Goal: Task Accomplishment & Management: Complete application form

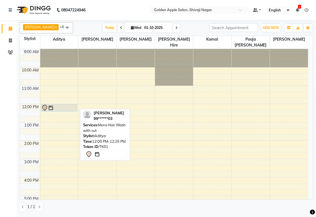
click at [63, 107] on div at bounding box center [58, 107] width 35 height 7
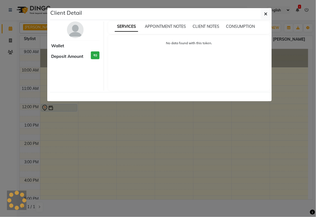
select select "7"
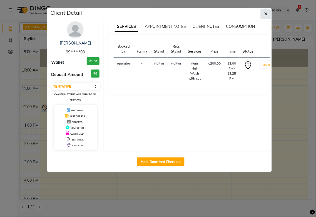
click at [266, 14] on icon "button" at bounding box center [265, 14] width 3 height 4
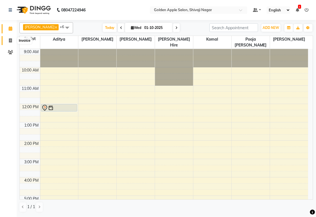
click at [12, 42] on icon at bounding box center [10, 40] width 3 height 4
select select "6072"
select select "service"
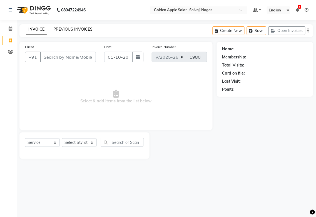
click at [71, 29] on link "PREVIOUS INVOICES" at bounding box center [72, 29] width 39 height 5
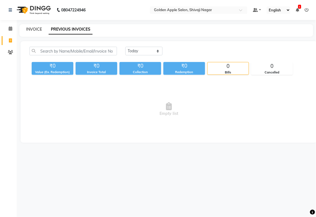
click at [38, 29] on link "INVOICE" at bounding box center [34, 29] width 16 height 5
select select "service"
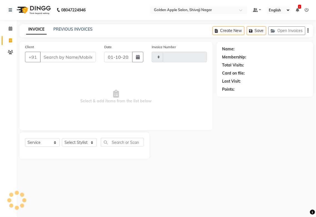
type input "1980"
select select "6072"
click at [65, 52] on input "Client" at bounding box center [68, 57] width 56 height 11
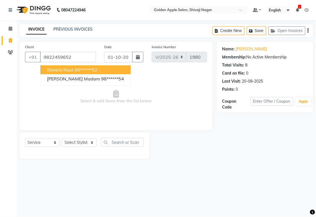
click at [97, 72] on ngb-highlight "98******52" at bounding box center [85, 70] width 23 height 6
type input "98******52"
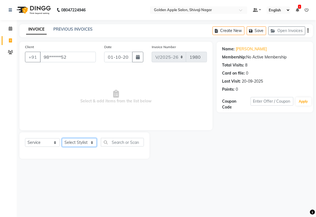
click at [76, 143] on select "Select Stylist [PERSON_NAME] Satarrdekar ashwini [PERSON_NAME] Hire [PERSON_NAM…" at bounding box center [79, 142] width 35 height 9
select select "43898"
click at [62, 138] on select "Select Stylist [PERSON_NAME] Satarrdekar ashwini [PERSON_NAME] Hire [PERSON_NAM…" at bounding box center [79, 142] width 35 height 9
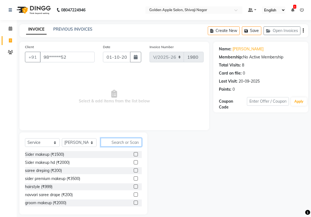
click at [117, 142] on input "text" at bounding box center [121, 142] width 41 height 9
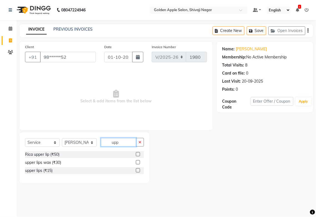
type input "upp"
click at [136, 154] on label at bounding box center [138, 154] width 4 height 4
click at [136, 154] on input "checkbox" at bounding box center [138, 155] width 4 height 4
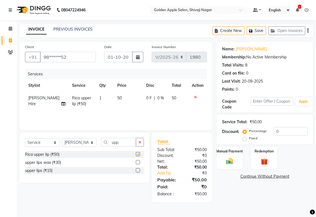
checkbox input "false"
click at [231, 152] on label "Manual Payment" at bounding box center [230, 150] width 28 height 5
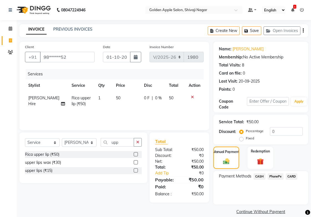
click at [278, 177] on span "PhonePe" at bounding box center [276, 176] width 16 height 6
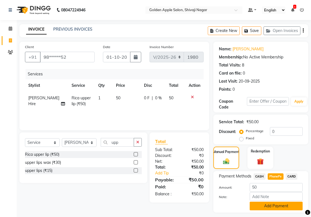
click at [269, 207] on button "Add Payment" at bounding box center [276, 205] width 53 height 9
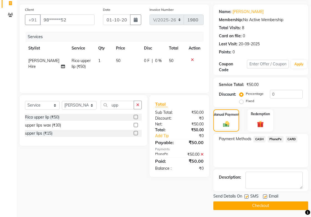
scroll to position [38, 0]
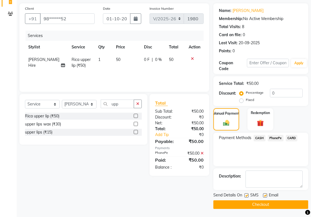
click at [269, 204] on button "Checkout" at bounding box center [261, 204] width 95 height 9
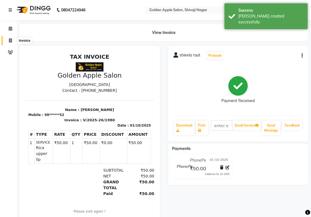
click at [10, 40] on icon at bounding box center [10, 40] width 3 height 4
select select "service"
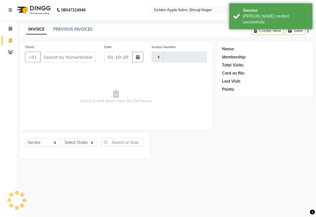
type input "1981"
select select "6072"
click at [62, 59] on input "Client" at bounding box center [68, 57] width 56 height 11
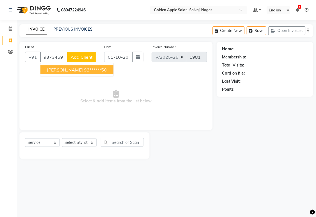
click at [58, 69] on span "[PERSON_NAME]" at bounding box center [65, 70] width 36 height 6
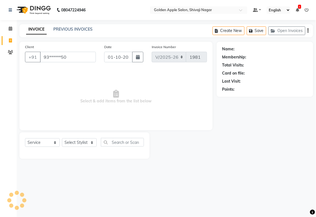
type input "93******50"
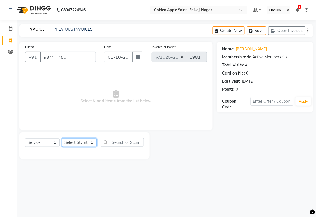
click at [81, 140] on select "Select Stylist [PERSON_NAME] Satarrdekar ashwini [PERSON_NAME] Hire [PERSON_NAM…" at bounding box center [79, 142] width 35 height 9
select select "54411"
click at [62, 138] on select "Select Stylist [PERSON_NAME] Satarrdekar ashwini [PERSON_NAME] Hire [PERSON_NAM…" at bounding box center [79, 142] width 35 height 9
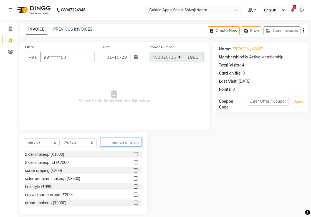
click at [119, 140] on input "text" at bounding box center [121, 142] width 41 height 9
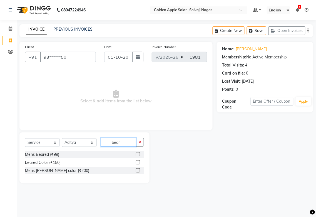
type input "bear"
click at [138, 153] on label at bounding box center [138, 154] width 4 height 4
click at [138, 153] on input "checkbox" at bounding box center [138, 155] width 4 height 4
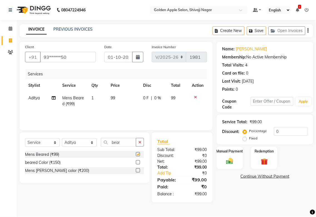
checkbox input "false"
drag, startPoint x: 129, startPoint y: 143, endPoint x: 0, endPoint y: 141, distance: 129.2
click at [0, 141] on app-home "08047224946 Select Location × Golden Apple Salon, Shivaji Nagar Default Panel M…" at bounding box center [158, 105] width 316 height 211
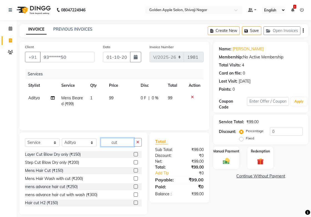
type input "cut"
click at [134, 170] on label at bounding box center [136, 170] width 4 height 4
click at [134, 170] on input "checkbox" at bounding box center [136, 171] width 4 height 4
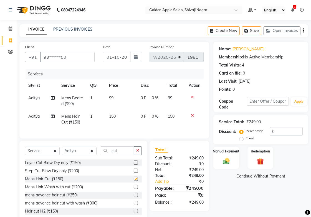
checkbox input "false"
click at [232, 162] on img at bounding box center [226, 161] width 11 height 8
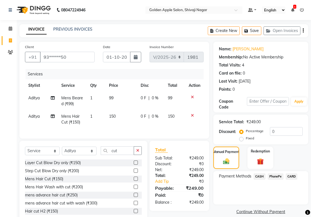
click at [275, 178] on span "PhonePe" at bounding box center [276, 176] width 16 height 6
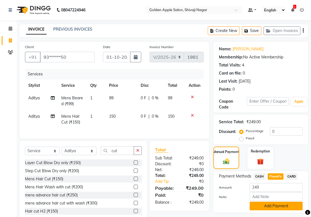
click at [274, 207] on button "Add Payment" at bounding box center [276, 205] width 53 height 9
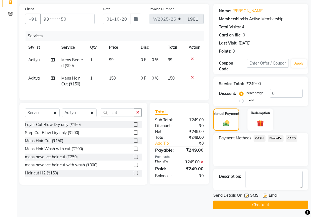
scroll to position [38, 0]
click at [273, 203] on button "Checkout" at bounding box center [261, 204] width 95 height 9
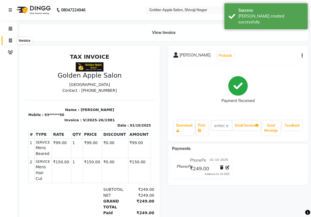
click at [9, 42] on icon at bounding box center [10, 40] width 3 height 4
select select "service"
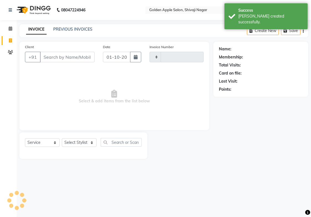
type input "1982"
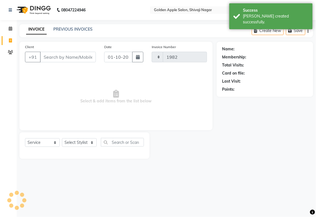
select select "6072"
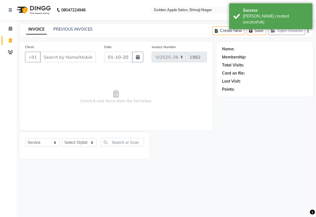
click at [61, 54] on input "Client" at bounding box center [68, 57] width 56 height 11
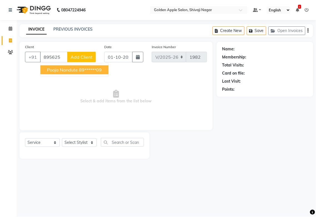
click at [59, 73] on button "Pooja nandute 89******09" at bounding box center [74, 69] width 68 height 9
type input "89******09"
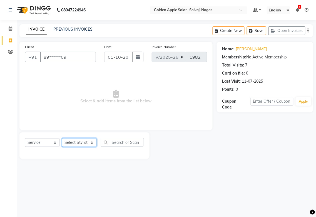
click at [78, 144] on select "Select Stylist [PERSON_NAME] Satarrdekar ashwini [PERSON_NAME] Hire [PERSON_NAM…" at bounding box center [79, 142] width 35 height 9
select select "43898"
click at [62, 138] on select "Select Stylist [PERSON_NAME] Satarrdekar ashwini [PERSON_NAME] Hire [PERSON_NAM…" at bounding box center [79, 142] width 35 height 9
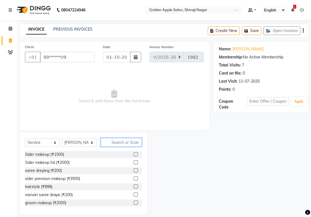
click at [118, 143] on input "text" at bounding box center [121, 142] width 41 height 9
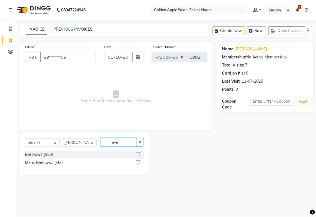
type input "eye"
click at [138, 155] on label at bounding box center [138, 154] width 4 height 4
click at [138, 155] on input "checkbox" at bounding box center [138, 155] width 4 height 4
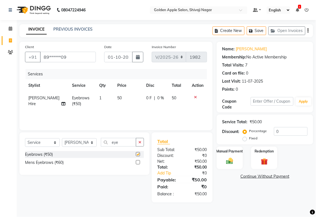
checkbox input "false"
drag, startPoint x: 121, startPoint y: 145, endPoint x: 114, endPoint y: 146, distance: 7.0
click at [114, 146] on input "eye" at bounding box center [118, 142] width 35 height 9
type input "e"
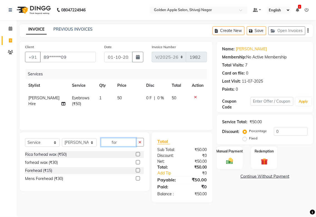
type input "for"
click at [137, 170] on label at bounding box center [138, 170] width 4 height 4
click at [137, 170] on input "checkbox" at bounding box center [138, 171] width 4 height 4
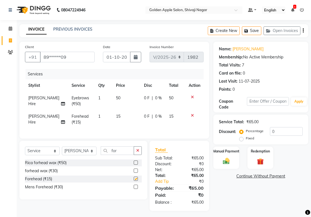
checkbox input "false"
click at [220, 156] on div "Manual Payment" at bounding box center [226, 157] width 27 height 23
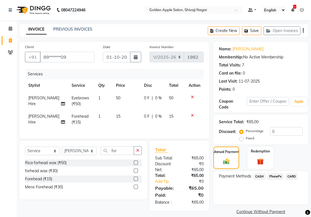
click at [277, 176] on span "PhonePe" at bounding box center [276, 176] width 16 height 6
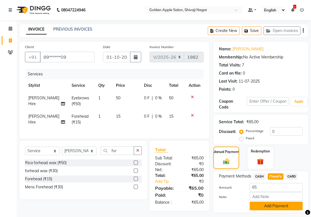
click at [273, 205] on button "Add Payment" at bounding box center [276, 205] width 53 height 9
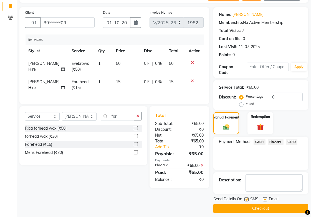
scroll to position [38, 0]
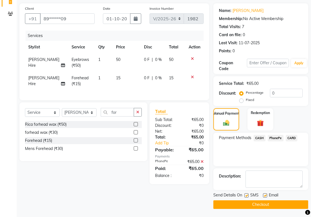
click at [273, 205] on button "Checkout" at bounding box center [261, 204] width 95 height 9
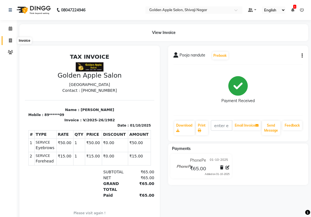
click at [9, 40] on icon at bounding box center [10, 40] width 3 height 4
select select "service"
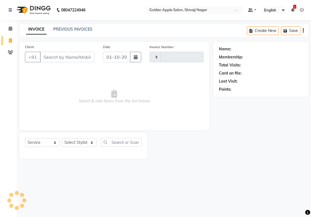
type input "1983"
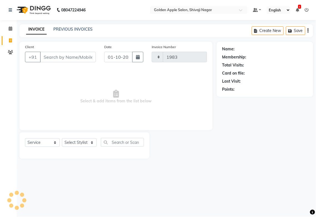
select select "6072"
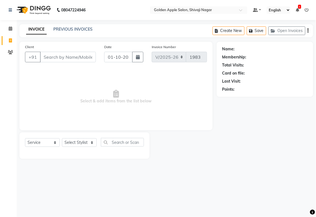
click at [67, 56] on input "Client" at bounding box center [68, 57] width 56 height 11
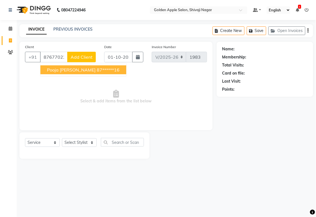
click at [97, 70] on ngb-highlight "87******16" at bounding box center [108, 70] width 23 height 6
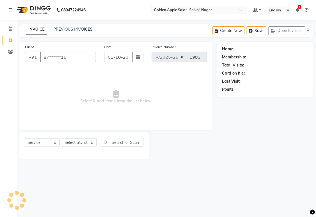
type input "87******16"
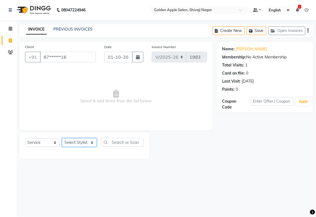
click at [79, 141] on select "Select Stylist [PERSON_NAME] Satarrdekar ashwini [PERSON_NAME] Hire [PERSON_NAM…" at bounding box center [79, 142] width 35 height 9
select select "85394"
click at [62, 138] on select "Select Stylist [PERSON_NAME] Satarrdekar ashwini [PERSON_NAME] Hire [PERSON_NAM…" at bounding box center [79, 142] width 35 height 9
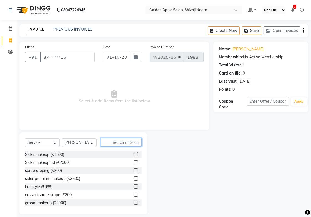
click at [120, 140] on input "text" at bounding box center [121, 142] width 41 height 9
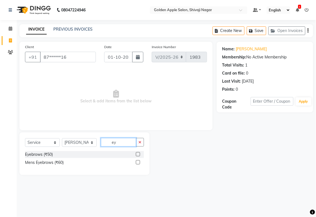
type input "ey"
click at [137, 154] on label at bounding box center [138, 154] width 4 height 4
click at [137, 154] on input "checkbox" at bounding box center [138, 155] width 4 height 4
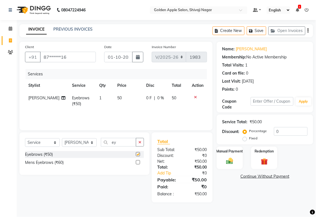
checkbox input "false"
click at [128, 141] on input "ey" at bounding box center [118, 142] width 35 height 9
type input "e"
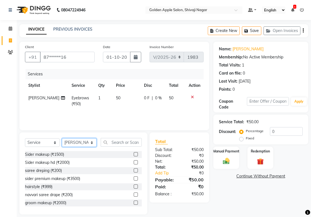
click at [69, 142] on select "Select Stylist [PERSON_NAME] Satarrdekar ashwini [PERSON_NAME] Hire [PERSON_NAM…" at bounding box center [79, 142] width 35 height 9
select select "92063"
click at [62, 138] on select "Select Stylist [PERSON_NAME] Satarrdekar ashwini [PERSON_NAME] Hire [PERSON_NAM…" at bounding box center [79, 142] width 35 height 9
click at [117, 143] on input "text" at bounding box center [121, 142] width 41 height 9
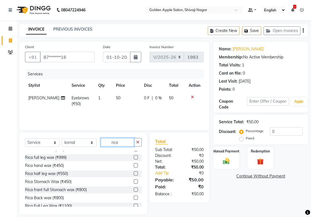
scroll to position [62, 0]
type input "rica"
click at [134, 164] on label at bounding box center [136, 165] width 4 height 4
click at [134, 164] on input "checkbox" at bounding box center [136, 165] width 4 height 4
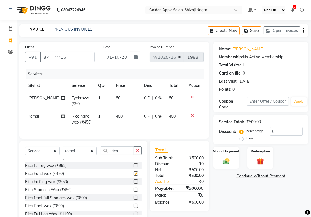
checkbox input "false"
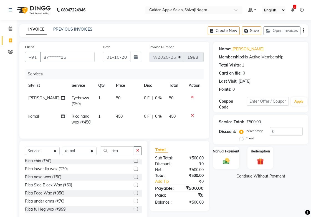
scroll to position [31, 0]
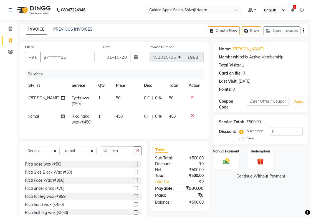
click at [134, 190] on label at bounding box center [136, 188] width 4 height 4
click at [134, 190] on input "checkbox" at bounding box center [136, 188] width 4 height 4
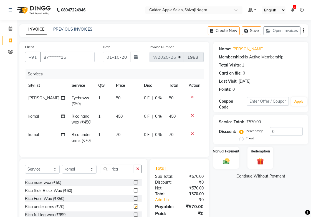
checkbox input "false"
click at [222, 156] on div "Manual Payment" at bounding box center [226, 157] width 27 height 23
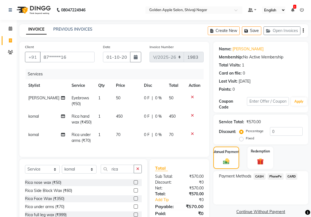
click at [262, 174] on span "CASH" at bounding box center [260, 176] width 12 height 6
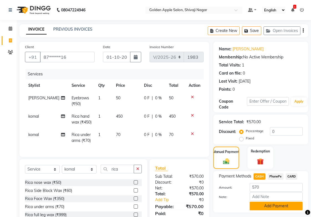
click at [265, 208] on button "Add Payment" at bounding box center [276, 205] width 53 height 9
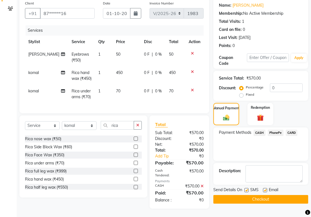
scroll to position [54, 0]
click at [260, 187] on div "SMS" at bounding box center [254, 190] width 19 height 7
click at [260, 195] on button "Checkout" at bounding box center [261, 199] width 95 height 9
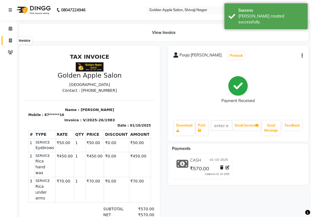
click at [11, 39] on icon at bounding box center [10, 40] width 3 height 4
select select "service"
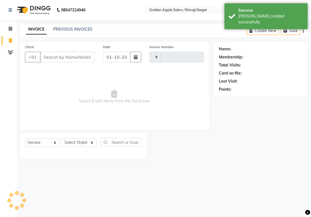
type input "1984"
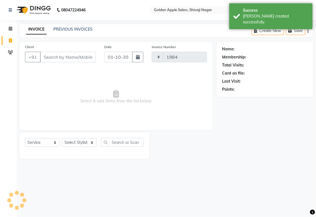
select select "6072"
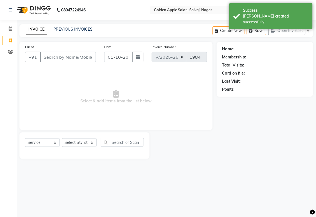
click at [51, 57] on input "Client" at bounding box center [68, 57] width 56 height 11
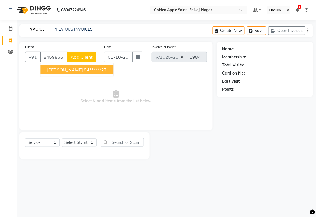
click at [51, 65] on button "[PERSON_NAME] 84******27" at bounding box center [76, 69] width 73 height 9
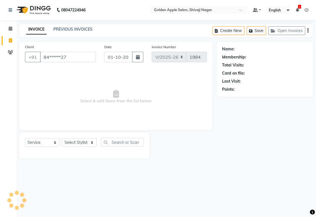
type input "84******27"
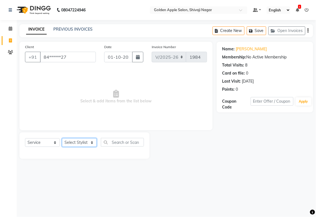
click at [81, 141] on select "Select Stylist [PERSON_NAME] Satarrdekar ashwini [PERSON_NAME] Hire [PERSON_NAM…" at bounding box center [79, 142] width 35 height 9
select select "85394"
click at [62, 138] on select "Select Stylist [PERSON_NAME] Satarrdekar ashwini [PERSON_NAME] Hire [PERSON_NAM…" at bounding box center [79, 142] width 35 height 9
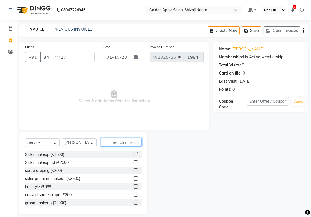
click at [116, 143] on input "text" at bounding box center [121, 142] width 41 height 9
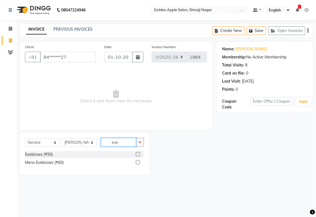
type input "eye"
click at [138, 153] on label at bounding box center [138, 154] width 4 height 4
click at [138, 153] on input "checkbox" at bounding box center [138, 155] width 4 height 4
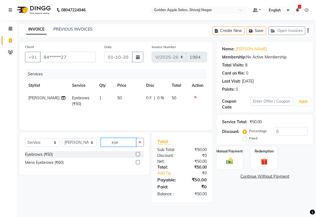
checkbox input "false"
click at [129, 143] on input "eye" at bounding box center [118, 142] width 35 height 9
click at [71, 141] on select "Select Stylist [PERSON_NAME] Satarrdekar ashwini [PERSON_NAME] Hire [PERSON_NAM…" at bounding box center [79, 142] width 35 height 9
select select "43898"
click at [62, 138] on select "Select Stylist [PERSON_NAME] Satarrdekar ashwini [PERSON_NAME] Hire [PERSON_NAM…" at bounding box center [79, 142] width 35 height 9
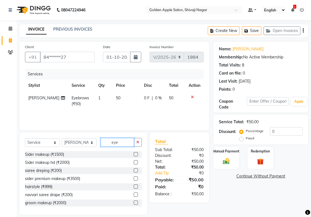
click at [123, 143] on input "eye" at bounding box center [117, 142] width 33 height 9
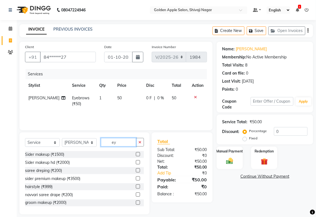
type input "e"
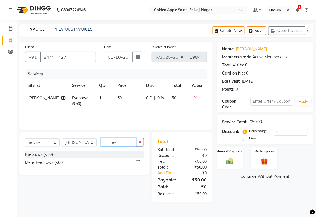
type input "eye"
click at [139, 154] on label at bounding box center [138, 154] width 4 height 4
click at [139, 154] on input "checkbox" at bounding box center [138, 155] width 4 height 4
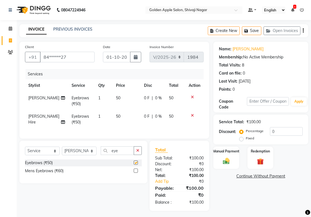
checkbox input "false"
click at [127, 155] on input "eye" at bounding box center [117, 150] width 33 height 9
type input "e"
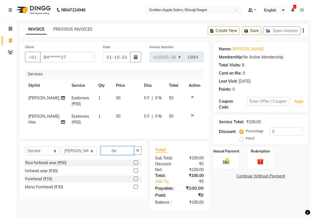
type input "for"
click at [135, 181] on label at bounding box center [136, 178] width 4 height 4
click at [135, 181] on input "checkbox" at bounding box center [136, 179] width 4 height 4
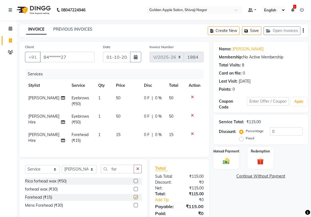
checkbox input "false"
click at [125, 171] on input "for" at bounding box center [117, 168] width 33 height 9
type input "f"
type input "upp"
click at [136, 199] on label at bounding box center [136, 197] width 4 height 4
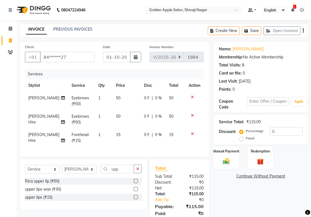
click at [136, 199] on input "checkbox" at bounding box center [136, 197] width 4 height 4
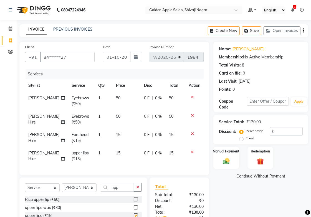
checkbox input "false"
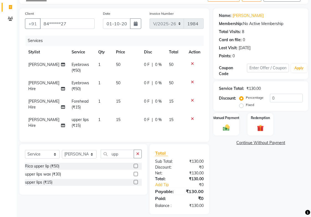
scroll to position [43, 0]
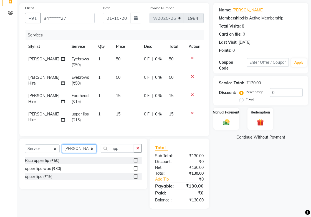
click at [74, 149] on select "Select Stylist [PERSON_NAME] Satarrdekar ashwini [PERSON_NAME] Hire [PERSON_NAM…" at bounding box center [79, 148] width 35 height 9
select select "85394"
click at [62, 144] on select "Select Stylist [PERSON_NAME] Satarrdekar ashwini [PERSON_NAME] Hire [PERSON_NAM…" at bounding box center [79, 148] width 35 height 9
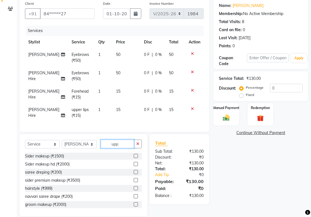
click at [125, 148] on input "upp" at bounding box center [117, 143] width 33 height 9
type input "u"
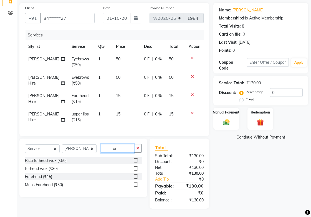
type input "for"
click at [135, 177] on label at bounding box center [136, 176] width 4 height 4
click at [135, 177] on input "checkbox" at bounding box center [136, 177] width 4 height 4
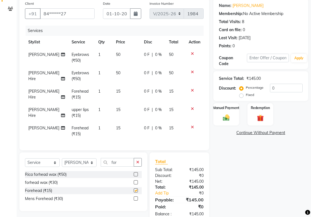
checkbox input "false"
click at [73, 167] on select "Select Stylist [PERSON_NAME] Satarrdekar ashwini [PERSON_NAME] Hire [PERSON_NAM…" at bounding box center [79, 162] width 35 height 9
select select "43898"
click at [62, 163] on select "Select Stylist [PERSON_NAME] Satarrdekar ashwini [PERSON_NAME] Hire [PERSON_NAM…" at bounding box center [79, 162] width 35 height 9
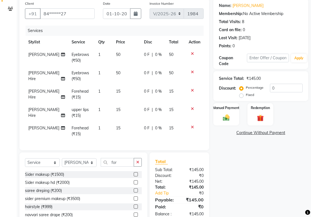
drag, startPoint x: 114, startPoint y: 155, endPoint x: 118, endPoint y: 167, distance: 12.5
click at [117, 165] on div "Client +91 84******27 Date [DATE] Invoice Number V/2025 V/[PHONE_NUMBER] Servic…" at bounding box center [114, 116] width 198 height 236
click at [118, 166] on input "for" at bounding box center [117, 162] width 33 height 9
type input "f"
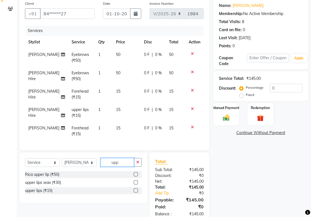
type input "upp"
click at [136, 192] on label at bounding box center [136, 190] width 4 height 4
click at [136, 192] on input "checkbox" at bounding box center [136, 191] width 4 height 4
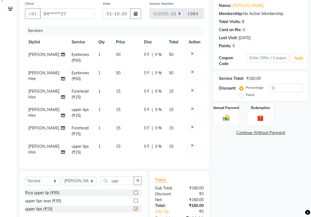
checkbox input "false"
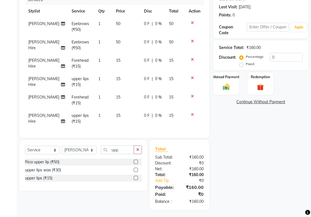
scroll to position [0, 0]
click at [191, 115] on icon at bounding box center [192, 115] width 3 height 4
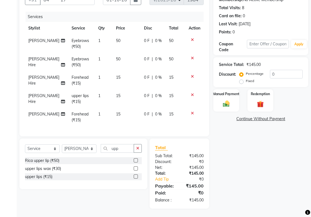
click at [135, 159] on label at bounding box center [136, 160] width 4 height 4
click at [135, 159] on input "checkbox" at bounding box center [136, 161] width 4 height 4
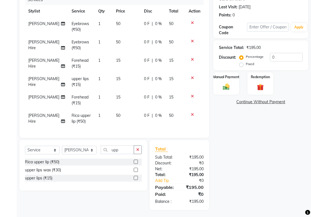
click at [193, 78] on icon at bounding box center [192, 78] width 3 height 4
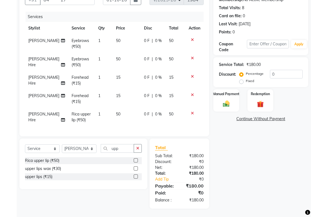
scroll to position [62, 0]
click at [135, 159] on label at bounding box center [136, 160] width 4 height 4
click at [135, 159] on input "checkbox" at bounding box center [136, 161] width 4 height 4
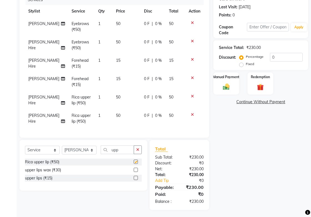
checkbox input "false"
click at [233, 77] on label "Manual Payment" at bounding box center [227, 76] width 28 height 5
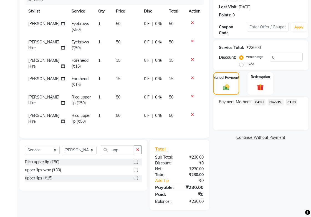
click at [278, 102] on span "PhonePe" at bounding box center [276, 102] width 16 height 6
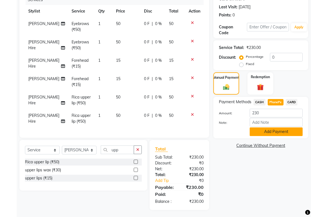
click at [256, 128] on button "Add Payment" at bounding box center [276, 131] width 53 height 9
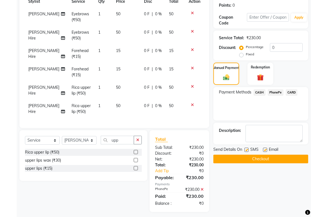
scroll to position [95, 0]
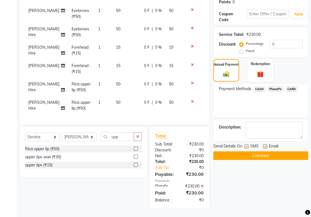
click at [248, 144] on label at bounding box center [247, 146] width 4 height 4
click at [248, 145] on input "checkbox" at bounding box center [247, 147] width 4 height 4
checkbox input "false"
click at [266, 144] on label at bounding box center [265, 146] width 4 height 4
click at [266, 145] on input "checkbox" at bounding box center [265, 147] width 4 height 4
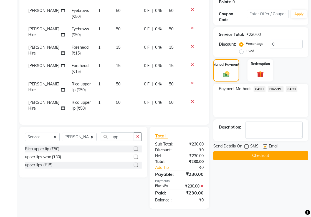
checkbox input "false"
click at [265, 151] on button "Checkout" at bounding box center [261, 155] width 95 height 9
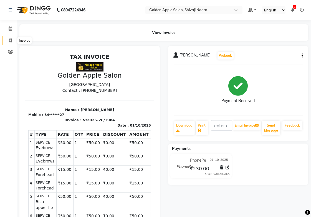
click at [10, 38] on icon at bounding box center [10, 40] width 3 height 4
select select "service"
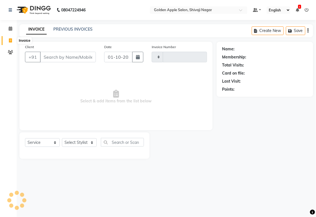
type input "1985"
select select "6072"
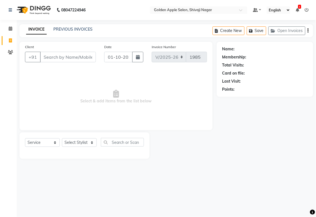
click at [53, 57] on input "Client" at bounding box center [68, 57] width 56 height 11
type input "84"
click at [38, 28] on link "INVOICE" at bounding box center [36, 29] width 21 height 10
click at [81, 29] on link "PREVIOUS INVOICES" at bounding box center [72, 29] width 39 height 5
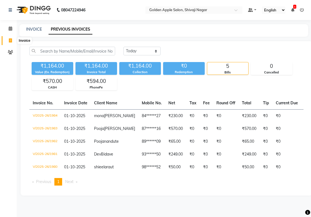
click at [9, 42] on icon at bounding box center [10, 40] width 3 height 4
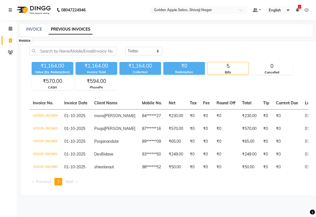
select select "6072"
select select "service"
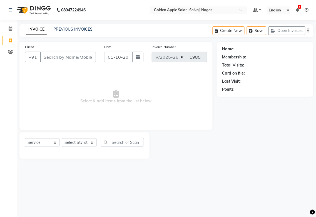
click at [62, 32] on div "INVOICE PREVIOUS INVOICES" at bounding box center [59, 29] width 80 height 6
click at [63, 31] on link "PREVIOUS INVOICES" at bounding box center [72, 29] width 39 height 5
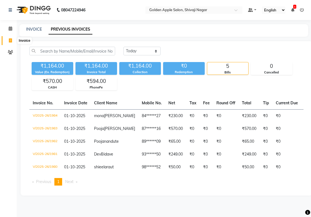
click at [10, 40] on icon at bounding box center [10, 40] width 3 height 4
select select "6072"
select select "service"
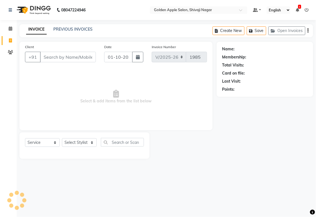
click at [46, 56] on input "Client" at bounding box center [68, 57] width 56 height 11
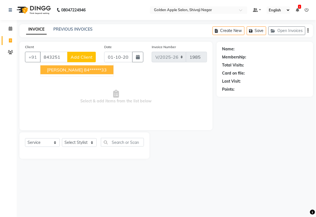
click at [45, 71] on button "[PERSON_NAME] 84******33" at bounding box center [76, 69] width 73 height 9
type input "84******33"
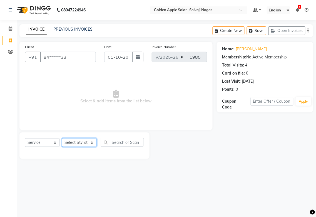
click at [77, 144] on select "Select Stylist [PERSON_NAME] Satarrdekar ashwini [PERSON_NAME] Hire [PERSON_NAM…" at bounding box center [79, 142] width 35 height 9
select select "92063"
click at [62, 138] on select "Select Stylist [PERSON_NAME] Satarrdekar ashwini [PERSON_NAME] Hire [PERSON_NAM…" at bounding box center [79, 142] width 35 height 9
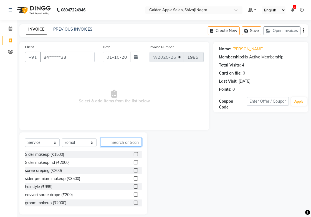
click at [118, 145] on input "text" at bounding box center [121, 142] width 41 height 9
type input "cle"
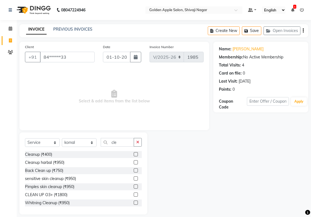
click at [134, 168] on label at bounding box center [136, 170] width 4 height 4
click at [134, 169] on input "checkbox" at bounding box center [136, 171] width 4 height 4
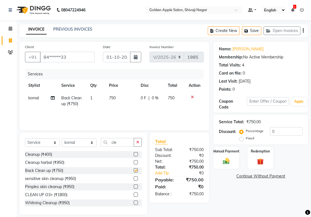
checkbox input "false"
click at [125, 145] on input "cle" at bounding box center [117, 142] width 33 height 9
type input "c"
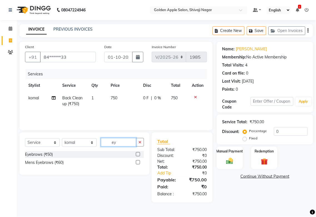
type input "ey"
click at [138, 154] on label at bounding box center [138, 154] width 4 height 4
click at [138, 154] on input "checkbox" at bounding box center [138, 155] width 4 height 4
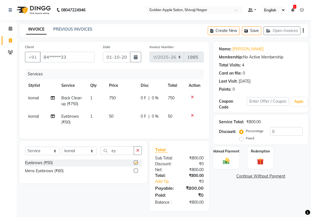
checkbox input "false"
click at [231, 152] on label "Manual Payment" at bounding box center [227, 150] width 28 height 5
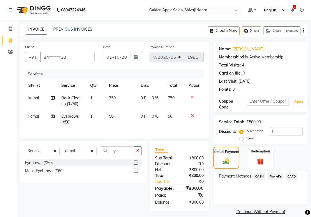
click at [255, 176] on span "CASH" at bounding box center [260, 176] width 12 height 6
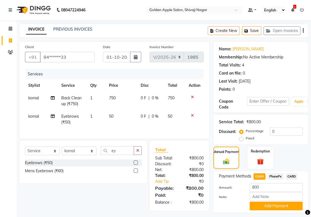
scroll to position [15, 0]
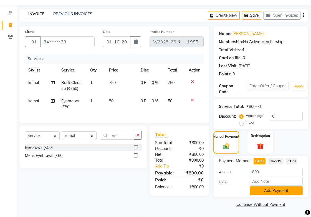
click at [253, 192] on button "Add Payment" at bounding box center [276, 190] width 53 height 9
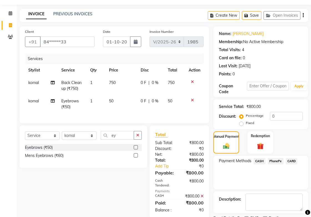
scroll to position [38, 0]
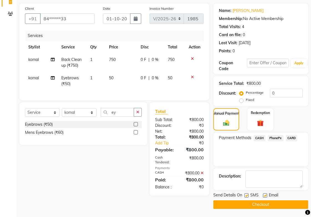
click at [246, 195] on label at bounding box center [247, 195] width 4 height 4
click at [246, 195] on input "checkbox" at bounding box center [247, 196] width 4 height 4
checkbox input "false"
click at [265, 195] on label at bounding box center [265, 195] width 4 height 4
click at [265, 195] on input "checkbox" at bounding box center [265, 196] width 4 height 4
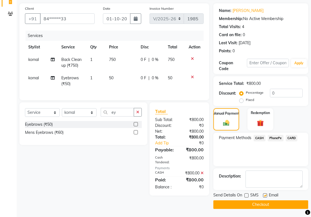
checkbox input "false"
click at [262, 202] on button "Checkout" at bounding box center [261, 204] width 95 height 9
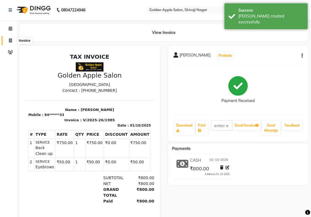
click at [9, 39] on icon at bounding box center [10, 40] width 3 height 4
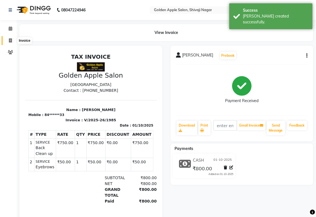
select select "6072"
select select "service"
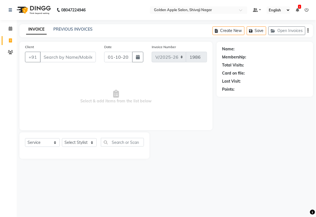
click at [85, 25] on div "INVOICE PREVIOUS INVOICES Create New Save Open Invoices" at bounding box center [166, 30] width 294 height 13
click at [83, 30] on link "PREVIOUS INVOICES" at bounding box center [72, 29] width 39 height 5
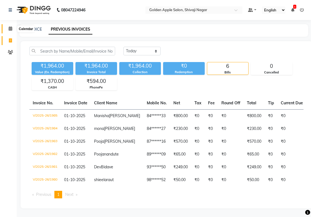
click at [10, 29] on icon at bounding box center [11, 28] width 4 height 4
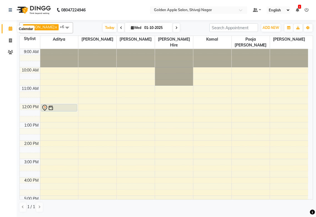
click at [9, 27] on icon at bounding box center [11, 28] width 4 height 4
click at [9, 41] on icon at bounding box center [10, 40] width 3 height 4
select select "service"
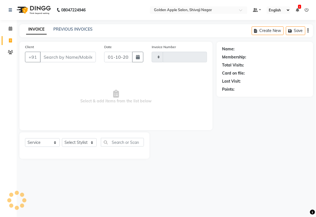
type input "1986"
select select "6072"
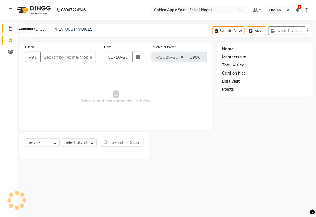
click at [10, 29] on icon at bounding box center [11, 28] width 4 height 4
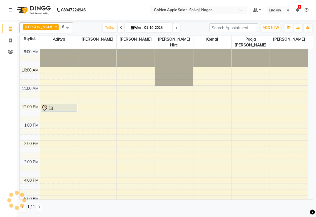
scroll to position [89, 0]
